Goal: Information Seeking & Learning: Learn about a topic

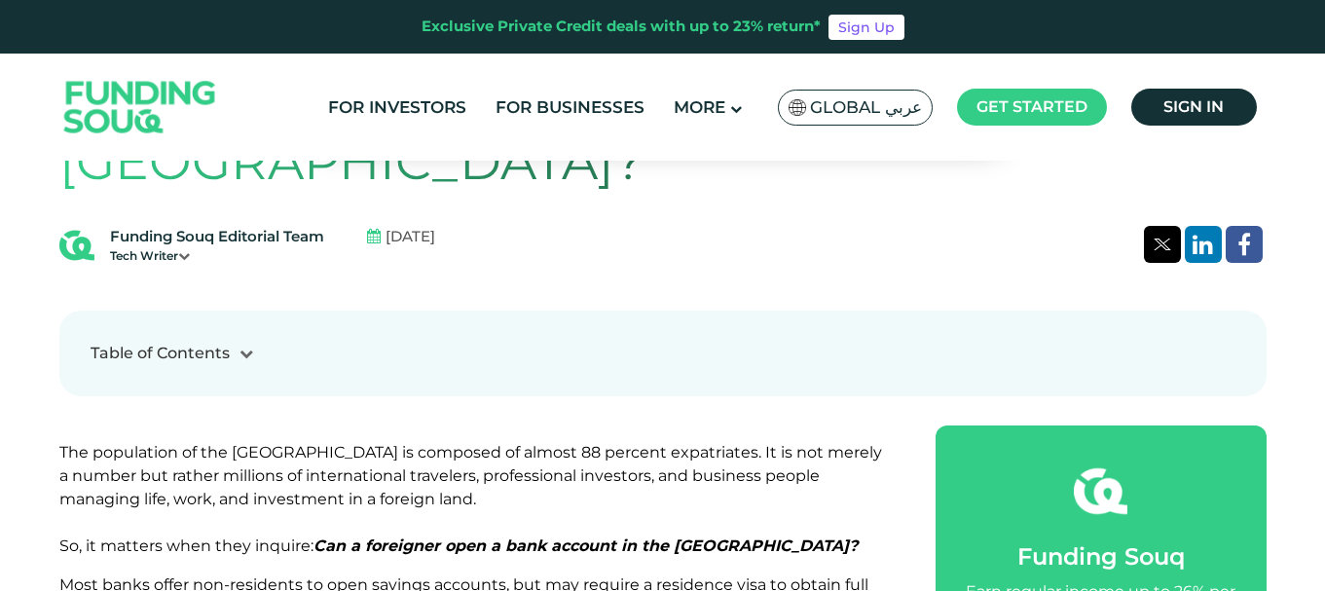
scroll to position [634, 0]
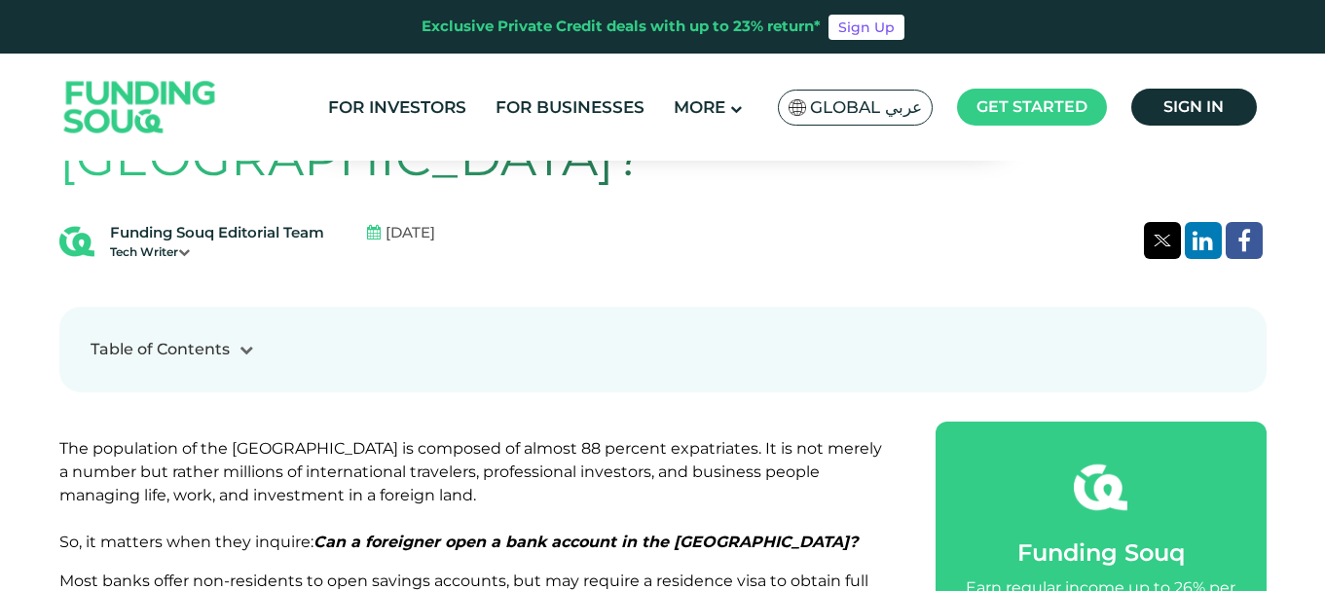
click at [247, 343] on icon at bounding box center [247, 350] width 14 height 14
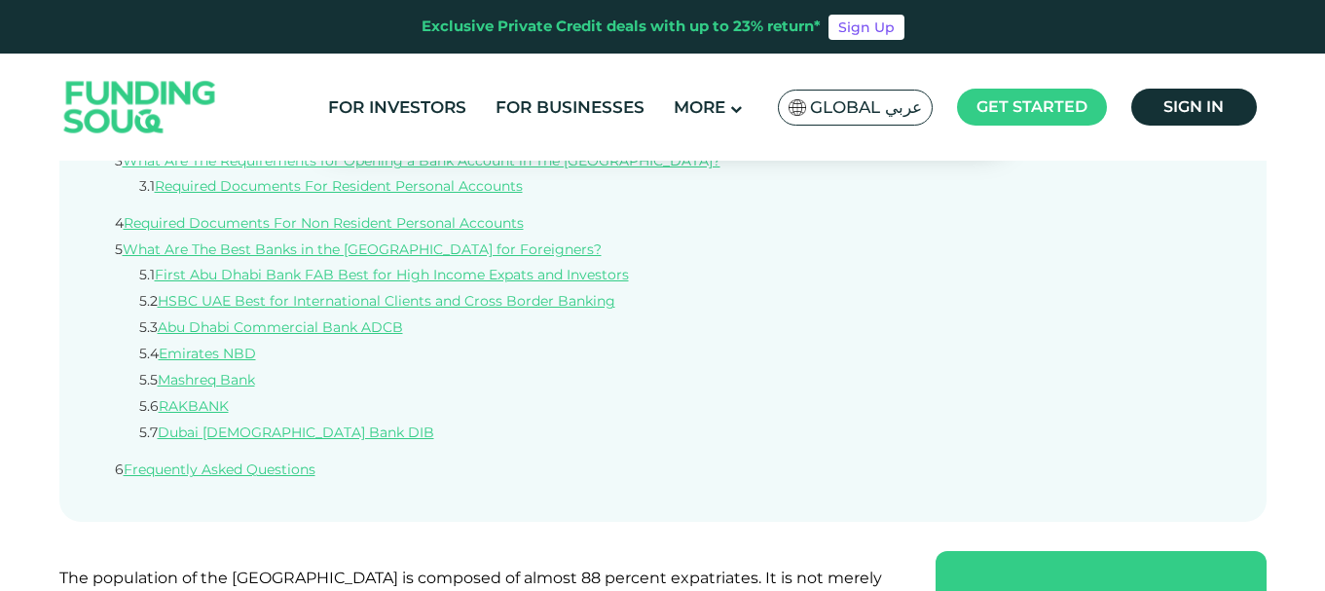
scroll to position [1101, 0]
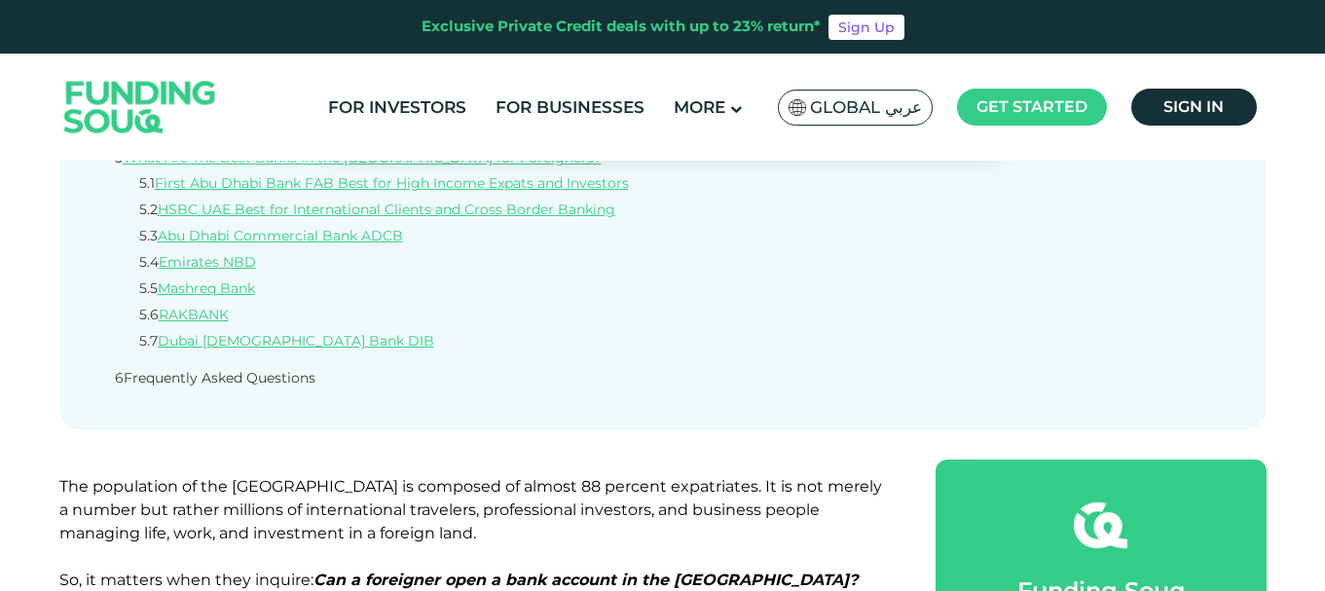
click at [265, 369] on link "Frequently Asked Questions" at bounding box center [220, 378] width 192 height 18
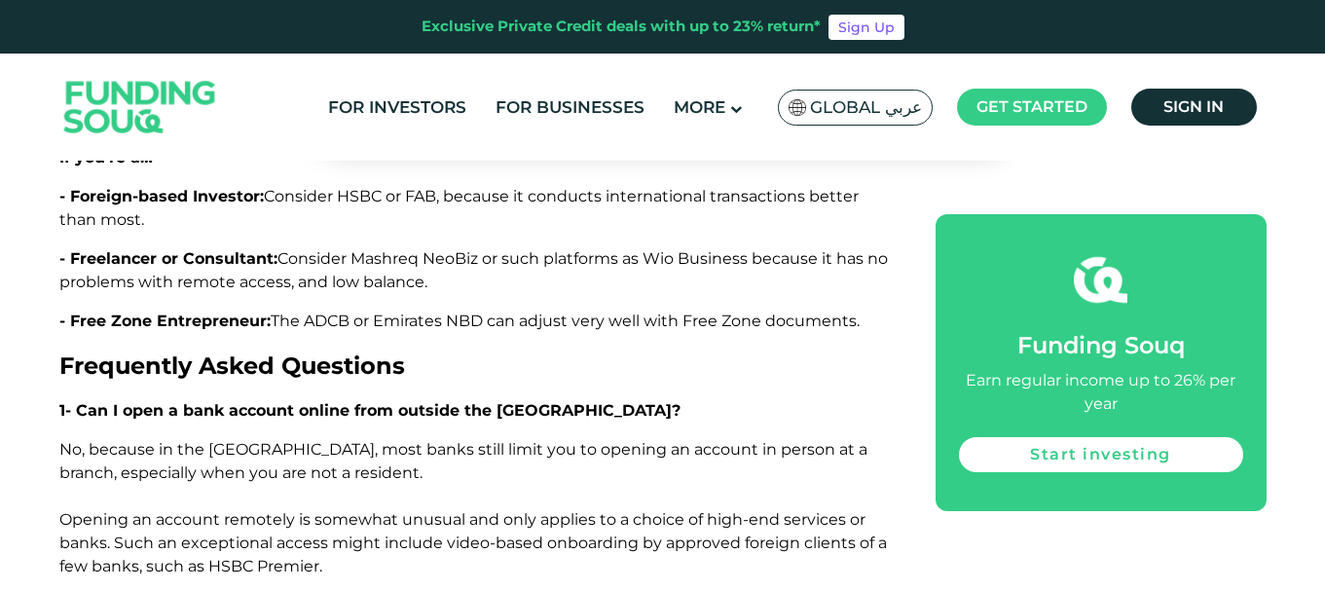
scroll to position [7110, 0]
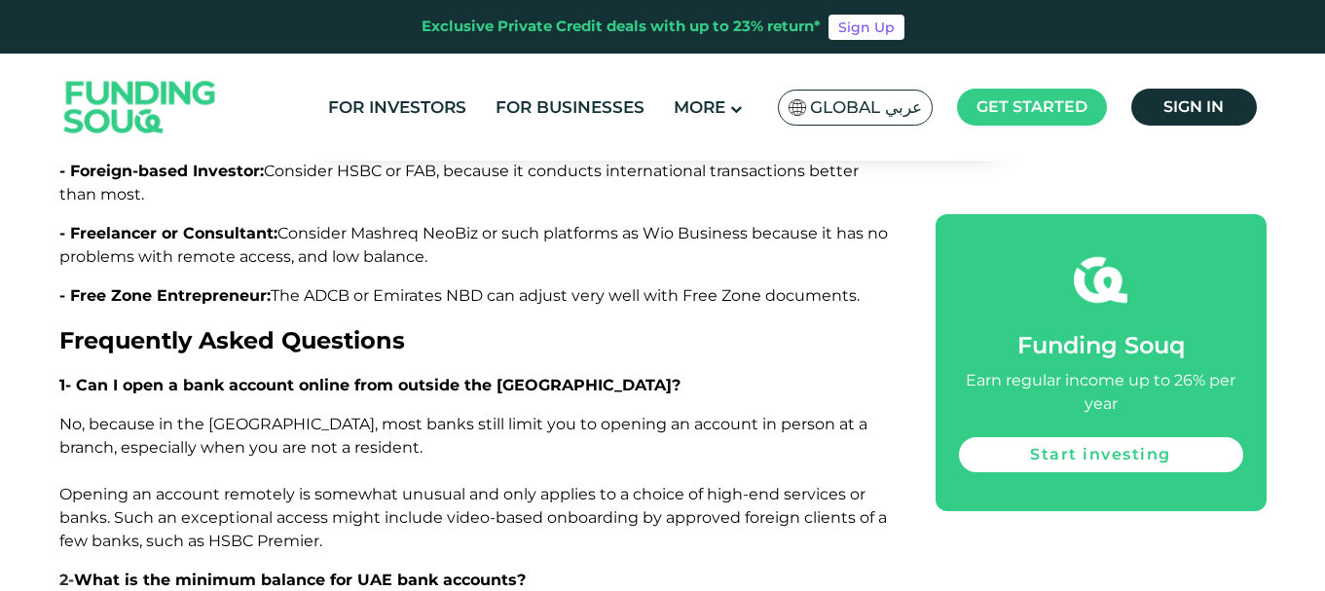
drag, startPoint x: 57, startPoint y: 371, endPoint x: 398, endPoint y: 421, distance: 344.4
copy span "Non-resident accounts typically begin at AED 25,000 or 50,000 a year but can st…"
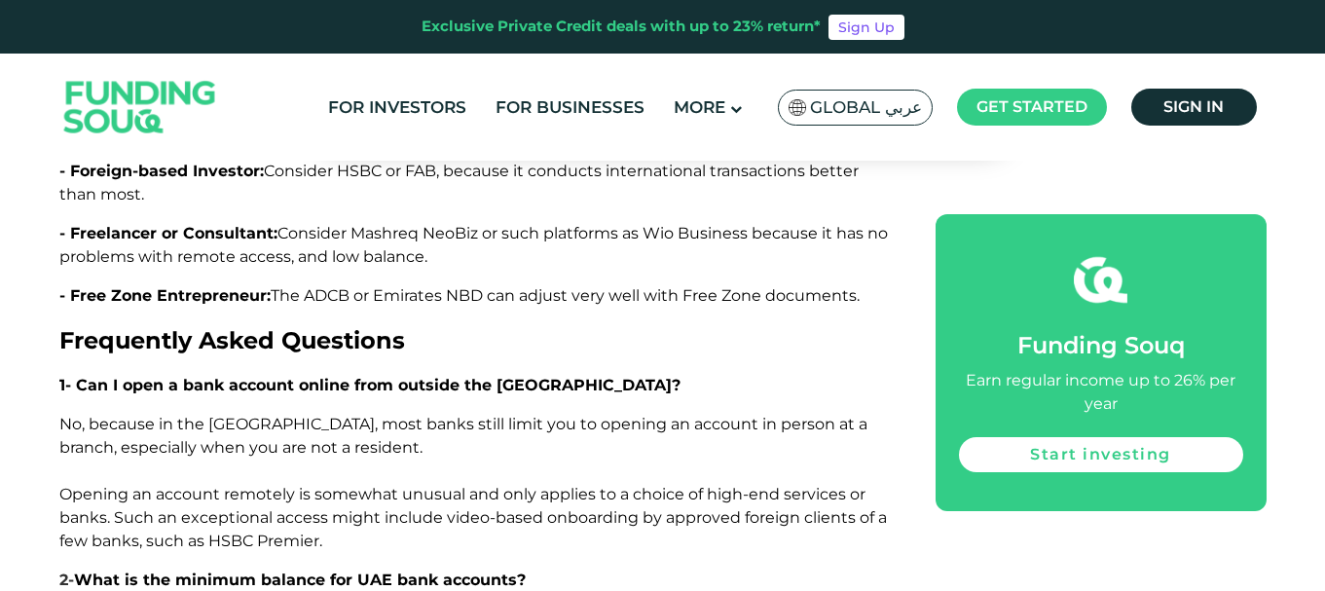
click at [1299, 134] on header "Exclusive Private Credit deals with up to 23% return* Sign Up For Investors For…" at bounding box center [662, 80] width 1325 height 161
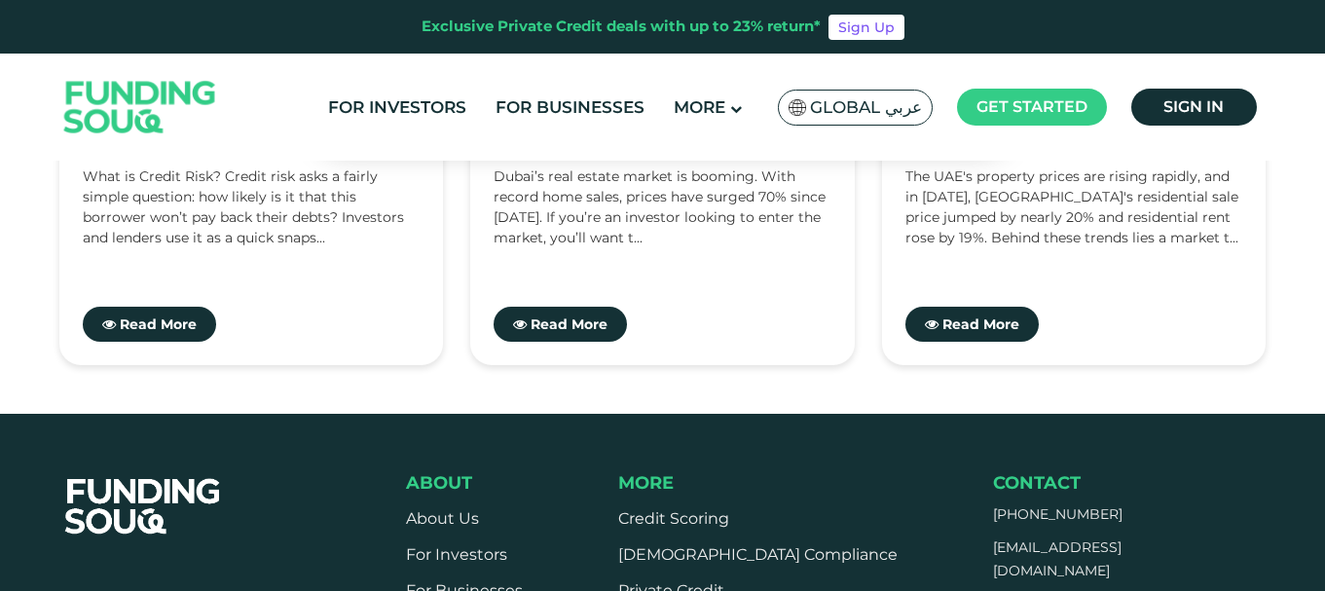
scroll to position [99, 0]
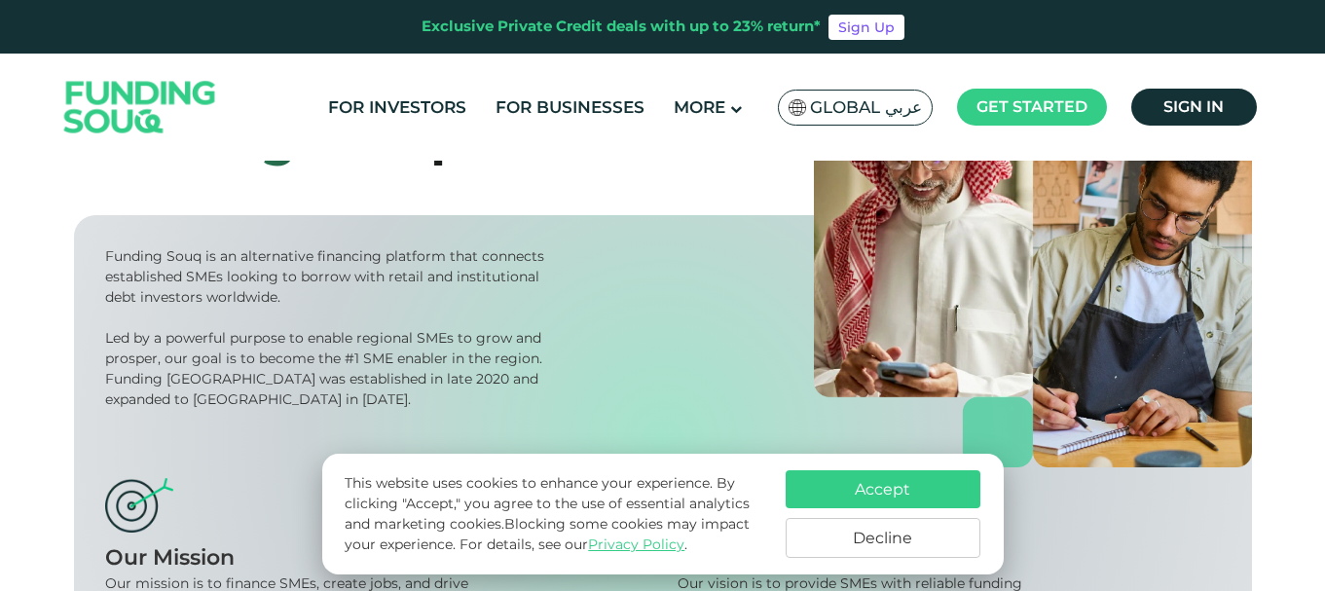
scroll to position [195, 0]
